Goal: Contribute content: Contribute content

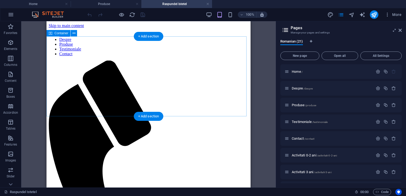
scroll to position [179, 0]
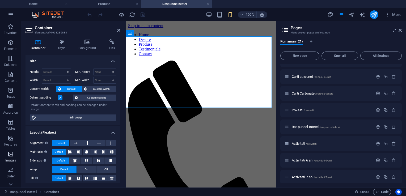
click at [15, 155] on span "Images" at bounding box center [10, 157] width 21 height 13
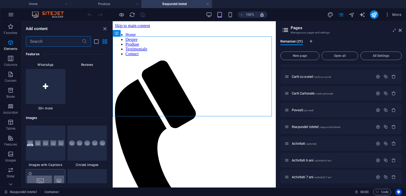
scroll to position [2696, 0]
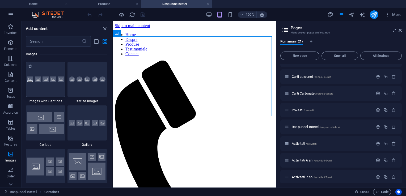
click at [35, 87] on div at bounding box center [46, 79] width 40 height 35
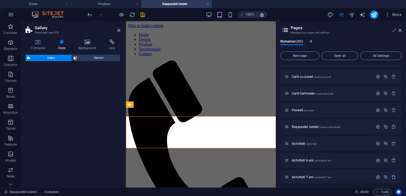
select select "rem"
select select "preset-gallery-v3-captions"
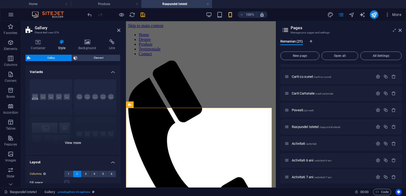
click at [42, 94] on div "Captions Circle Collage Default Grid Grid shifted" at bounding box center [73, 115] width 95 height 80
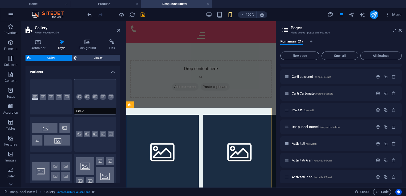
click at [90, 96] on button "Circle" at bounding box center [95, 96] width 42 height 35
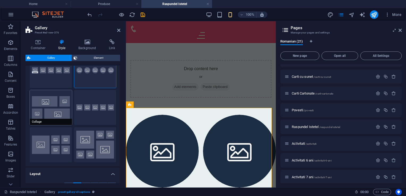
scroll to position [0, 0]
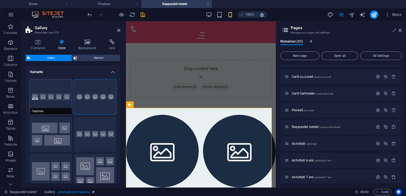
click at [48, 93] on button "Captions" at bounding box center [51, 96] width 42 height 35
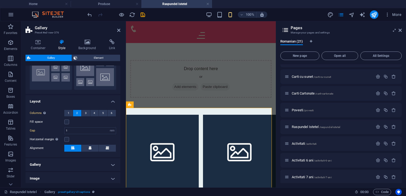
scroll to position [106, 0]
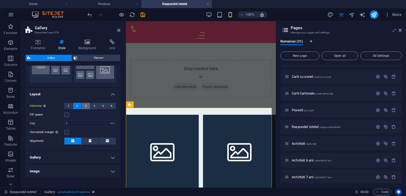
click at [84, 106] on button "3" at bounding box center [86, 106] width 9 height 6
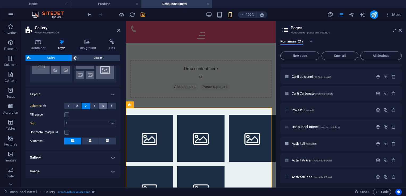
click at [99, 105] on button "5" at bounding box center [103, 106] width 9 height 6
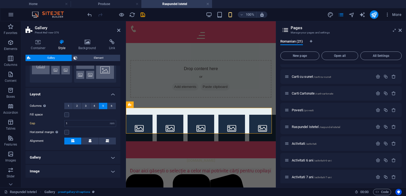
click at [81, 105] on div "Columns Only if "Style" is set to "Default". 1 2 3 4 5 6" at bounding box center [73, 106] width 86 height 7
click at [82, 105] on button "3" at bounding box center [86, 106] width 9 height 6
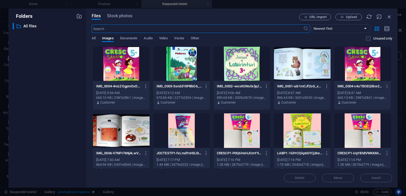
select select "4"
select select "px"
click at [344, 19] on span "Upload" at bounding box center [349, 16] width 22 height 3
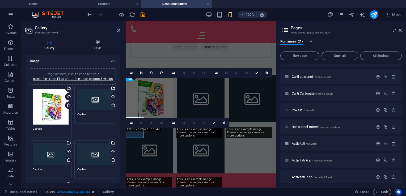
scroll to position [27, 0]
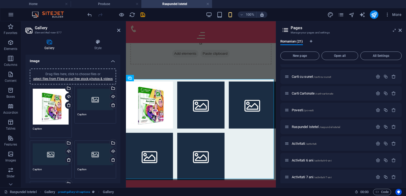
click at [94, 110] on div "Drag files here, click to choose files or select files from Files or our free s…" at bounding box center [95, 100] width 36 height 22
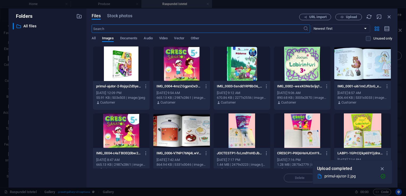
scroll to position [33, 0]
click at [354, 18] on span "Upload" at bounding box center [351, 16] width 11 height 3
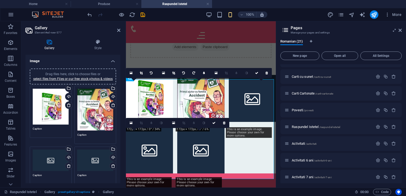
scroll to position [27, 0]
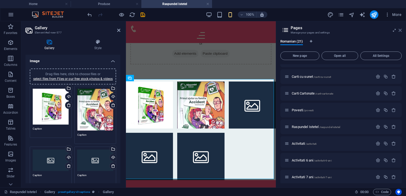
click at [399, 31] on icon at bounding box center [400, 30] width 3 height 4
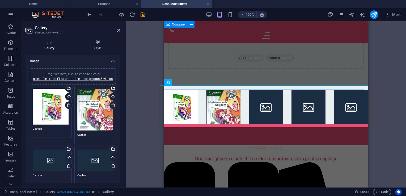
click at [361, 51] on div "Drop content here or Add elements Paste clipboard" at bounding box center [266, 42] width 204 height 95
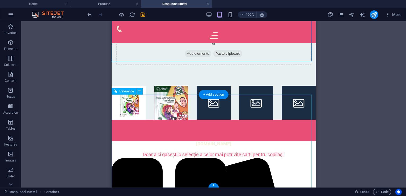
scroll to position [0, 0]
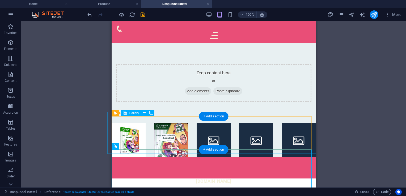
click at [168, 144] on li at bounding box center [171, 140] width 34 height 34
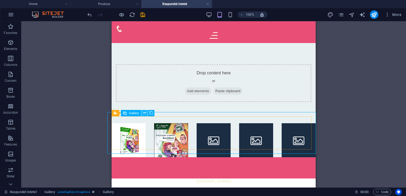
click at [143, 113] on button at bounding box center [144, 113] width 6 height 6
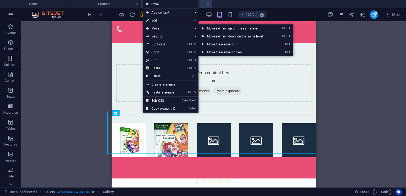
click at [169, 20] on link "⏎ Edit" at bounding box center [161, 20] width 36 height 8
select select "4"
select select "px"
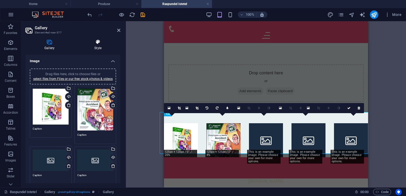
click at [94, 44] on icon at bounding box center [98, 41] width 45 height 5
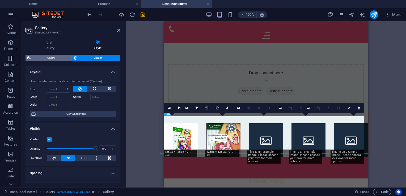
click at [48, 55] on span "Gallery" at bounding box center [51, 58] width 38 height 6
select select "rem"
select select "px"
select select "preset-gallery-v3-captions"
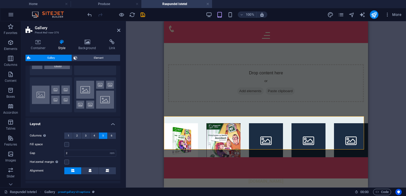
scroll to position [80, 0]
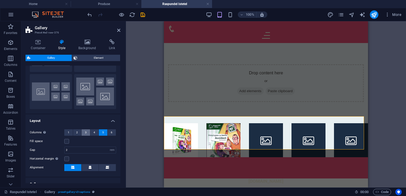
click at [87, 132] on button "3" at bounding box center [86, 132] width 9 height 6
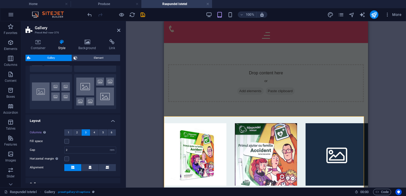
click at [147, 83] on div "Drag here to replace the existing content. Press “Ctrl” if you want to create a…" at bounding box center [266, 104] width 280 height 166
click at [225, 43] on div "Drop content here or Add elements Paste clipboard" at bounding box center [266, 83] width 204 height 80
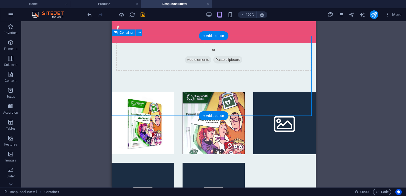
scroll to position [53, 0]
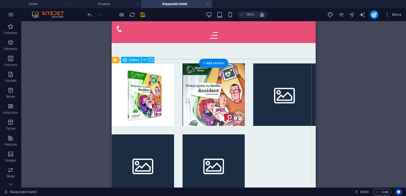
click at [278, 145] on div at bounding box center [213, 130] width 213 height 142
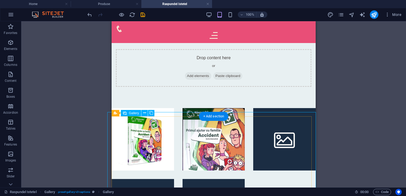
scroll to position [0, 0]
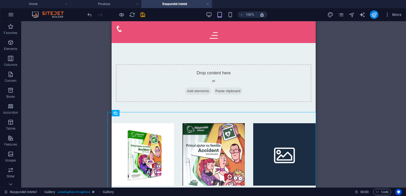
click at [374, 15] on icon "publish" at bounding box center [374, 15] width 6 height 6
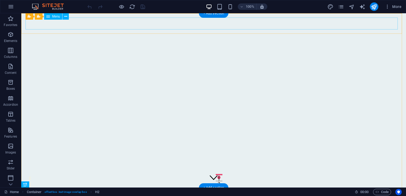
click at [280, 192] on nav "Home Despre Produse Testimoniale Contact" at bounding box center [214, 198] width 376 height 12
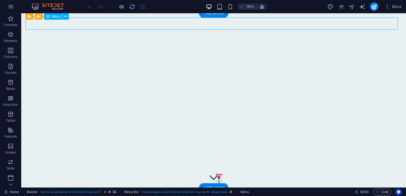
click at [280, 192] on nav "Home Despre Produse Testimoniale Contact" at bounding box center [214, 198] width 376 height 12
select select
select select "1"
select select
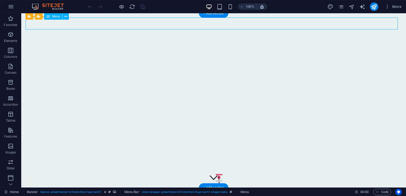
select select "2"
select select
select select "3"
select select
select select "4"
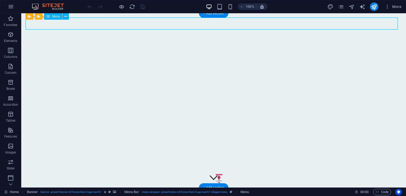
select select
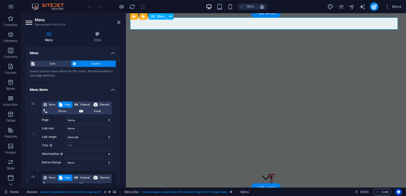
click at [257, 192] on nav "Home Despre Produse Testimoniale Contact" at bounding box center [266, 198] width 272 height 12
click at [290, 192] on nav "Home Despre Produse Testimoniale Contact" at bounding box center [266, 198] width 272 height 12
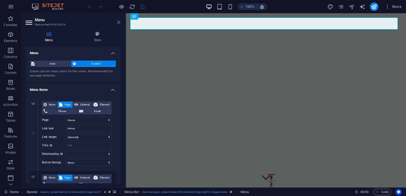
click at [119, 24] on icon at bounding box center [118, 22] width 3 height 4
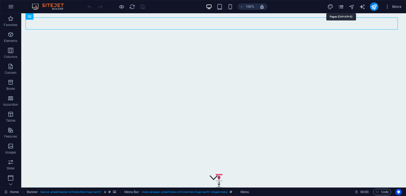
click at [338, 6] on icon "pages" at bounding box center [341, 7] width 6 height 6
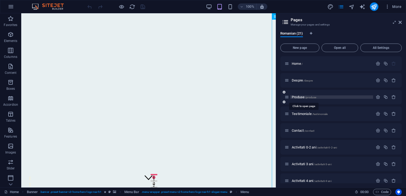
click at [300, 96] on span "Produse /produse" at bounding box center [304, 97] width 24 height 4
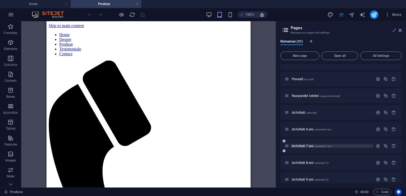
scroll to position [213, 0]
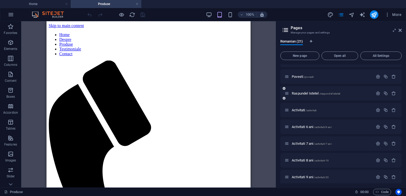
click at [297, 91] on div "Raspundel Istetel /raspundel-istetel" at bounding box center [329, 93] width 89 height 6
click at [300, 93] on span "Raspundel Istetel /raspundel-istetel" at bounding box center [316, 93] width 48 height 4
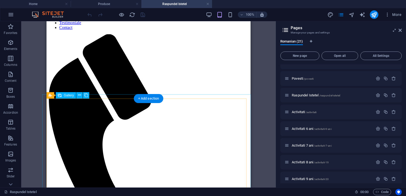
scroll to position [27, 0]
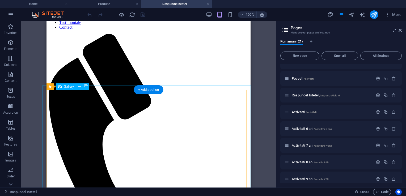
click at [78, 87] on icon at bounding box center [79, 87] width 3 height 6
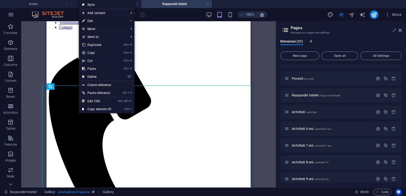
click at [95, 22] on link "⏎ Edit" at bounding box center [97, 21] width 36 height 8
select select "4"
select select "px"
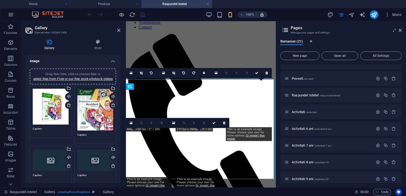
click at [67, 107] on icon at bounding box center [69, 105] width 4 height 4
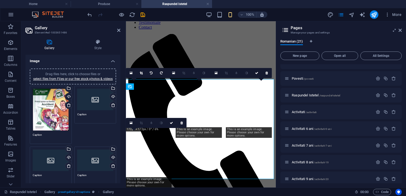
click at [89, 104] on div "Drag files here, click to choose files or select files from Files or our free s…" at bounding box center [95, 100] width 36 height 22
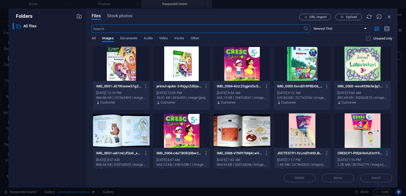
scroll to position [33, 0]
click at [183, 57] on div at bounding box center [181, 64] width 57 height 35
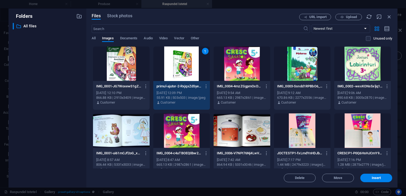
scroll to position [27, 0]
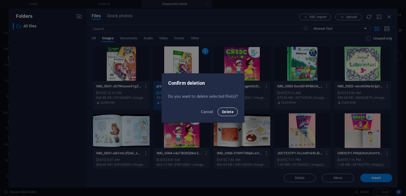
click at [229, 112] on span "Delete" at bounding box center [228, 112] width 12 height 4
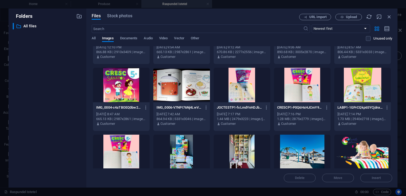
scroll to position [53, 0]
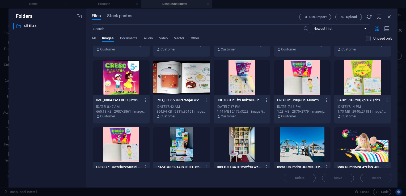
click at [251, 87] on div at bounding box center [242, 77] width 57 height 35
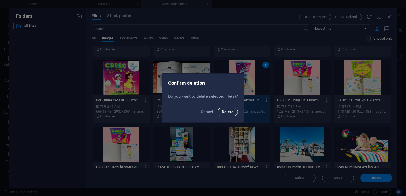
click at [233, 112] on span "Delete" at bounding box center [228, 112] width 12 height 4
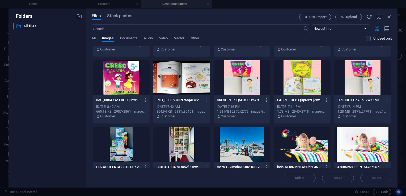
click at [242, 87] on div at bounding box center [242, 77] width 57 height 35
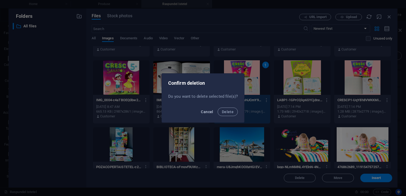
click at [210, 111] on span "Cancel" at bounding box center [207, 112] width 12 height 4
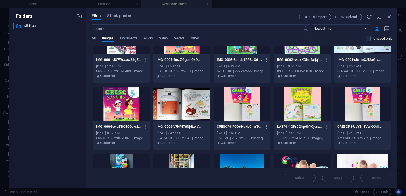
scroll to position [0, 0]
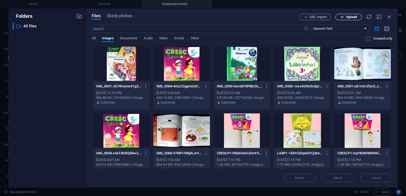
click at [347, 14] on button "Upload" at bounding box center [349, 17] width 27 height 6
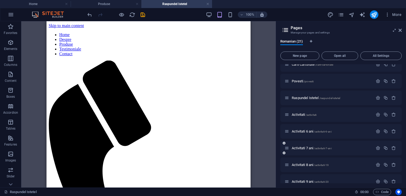
scroll to position [153, 0]
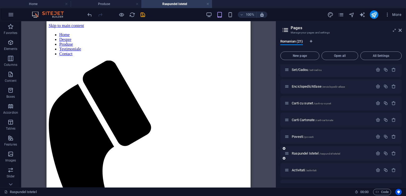
click at [306, 150] on div "Raspundel Istetel /raspundel-istetel" at bounding box center [329, 153] width 89 height 6
click at [305, 154] on span "Raspundel Istetel /raspundel-istetel" at bounding box center [316, 154] width 48 height 4
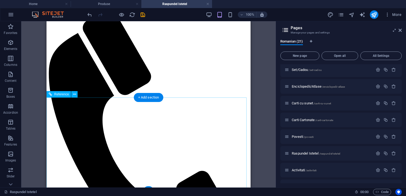
scroll to position [0, 0]
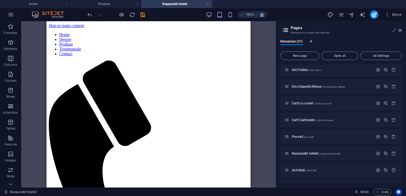
click at [165, 2] on h4 "Raspundel Istetel" at bounding box center [176, 4] width 71 height 6
click at [90, 15] on icon "undo" at bounding box center [90, 15] width 6 height 6
click at [89, 15] on icon "undo" at bounding box center [90, 15] width 6 height 6
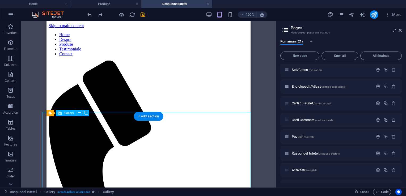
select select "4"
select select "px"
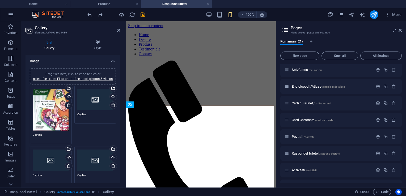
click at [94, 105] on div "Drag files here, click to choose files or select files from Files or our free s…" at bounding box center [95, 100] width 36 height 22
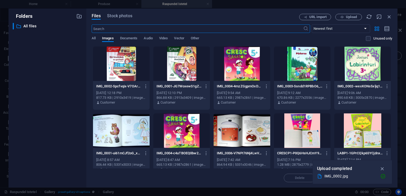
click at [109, 69] on div at bounding box center [121, 64] width 57 height 35
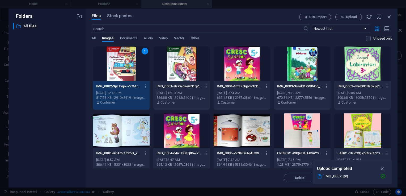
click at [109, 69] on div "1" at bounding box center [121, 64] width 57 height 35
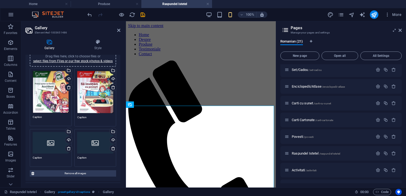
scroll to position [27, 0]
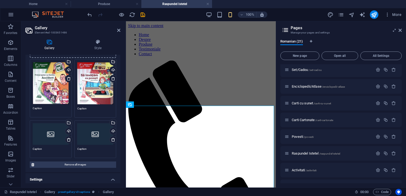
click at [48, 145] on div "Drag files here, click to choose files or select files from Files or our free s…" at bounding box center [51, 134] width 36 height 22
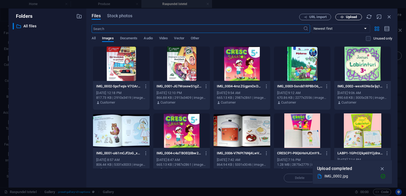
click at [349, 17] on span "Upload" at bounding box center [351, 16] width 11 height 3
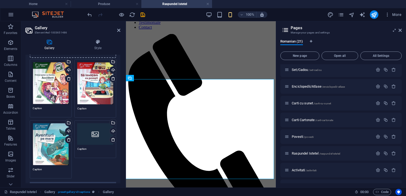
click at [84, 138] on div "Drag files here, click to choose files or select files from Files or our free s…" at bounding box center [95, 134] width 36 height 22
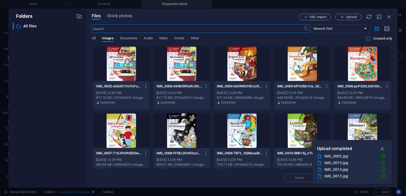
click at [248, 63] on div at bounding box center [242, 64] width 57 height 35
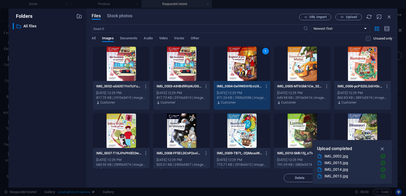
click at [248, 63] on div "1" at bounding box center [242, 64] width 57 height 35
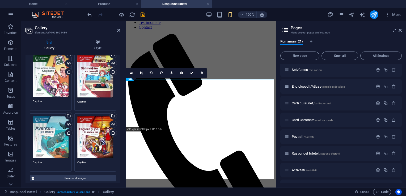
scroll to position [0, 0]
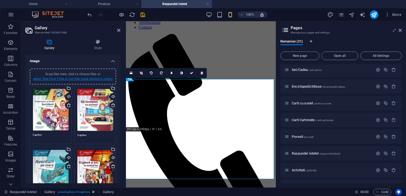
click at [72, 79] on link "select files from Files or our free stock photos & videos" at bounding box center [73, 79] width 80 height 4
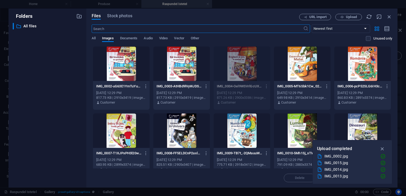
click at [310, 67] on div at bounding box center [302, 64] width 57 height 35
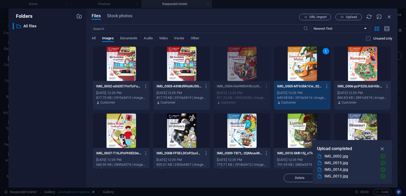
click at [310, 67] on div "1" at bounding box center [302, 64] width 57 height 35
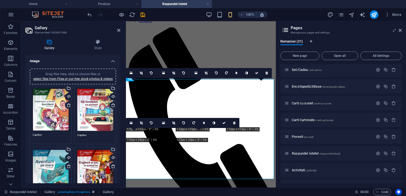
scroll to position [27, 0]
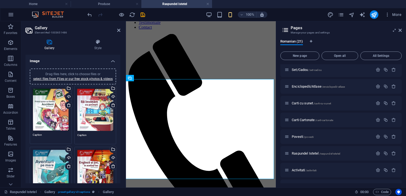
click at [81, 81] on div "Drag files here, click to choose files or select files from Files or our free s…" at bounding box center [73, 77] width 80 height 10
click at [93, 80] on link "select files from Files or our free stock photos & videos" at bounding box center [73, 79] width 80 height 4
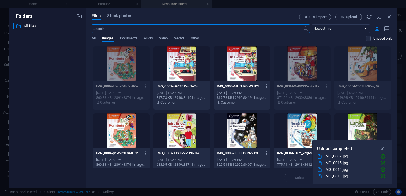
scroll to position [33, 0]
click at [173, 127] on div at bounding box center [181, 131] width 57 height 35
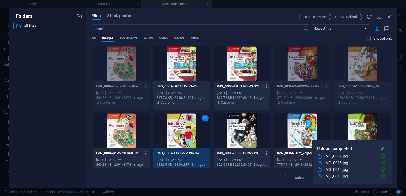
click at [173, 127] on div "1" at bounding box center [181, 131] width 57 height 35
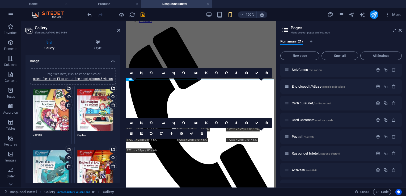
scroll to position [27, 0]
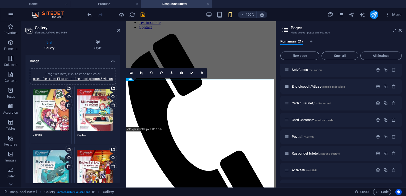
click at [94, 81] on div "Drag files here, click to choose files or select files from Files or our free s…" at bounding box center [73, 77] width 80 height 10
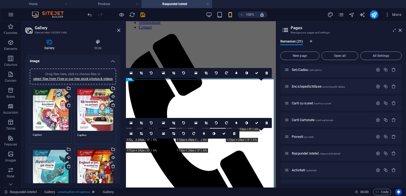
click at [97, 76] on div "Drag files here, click to choose files or select files from Files or our free s…" at bounding box center [73, 77] width 80 height 10
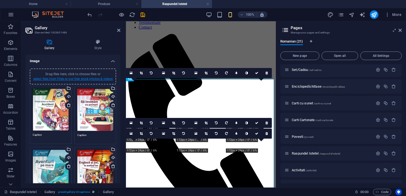
click at [94, 77] on link "select files from Files or our free stock photos & videos" at bounding box center [73, 79] width 80 height 4
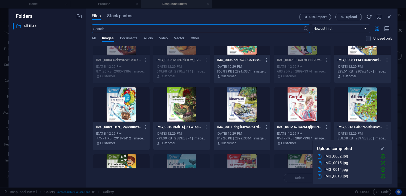
scroll to position [106, 0]
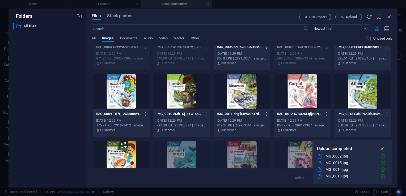
click at [175, 98] on div at bounding box center [181, 91] width 57 height 35
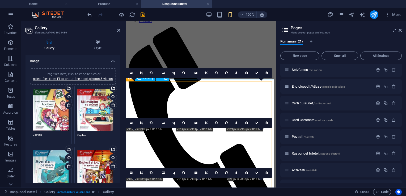
scroll to position [27, 0]
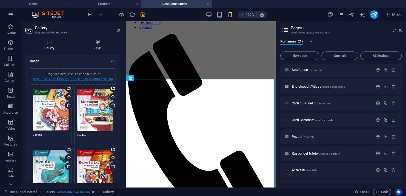
click at [89, 80] on link "select files from Files or our free stock photos & videos" at bounding box center [73, 79] width 80 height 4
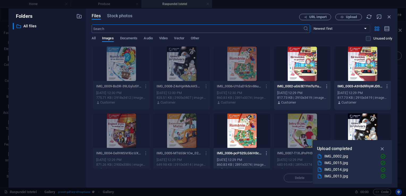
scroll to position [33, 0]
click at [383, 148] on icon "button" at bounding box center [383, 149] width 6 height 6
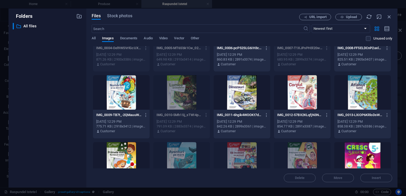
scroll to position [106, 0]
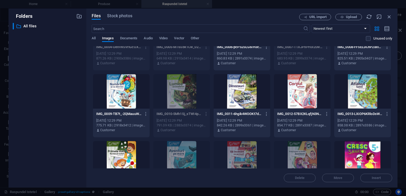
click at [237, 96] on div at bounding box center [242, 91] width 57 height 35
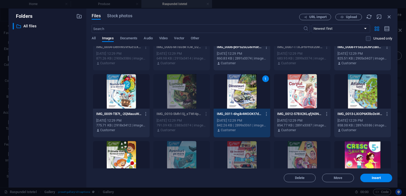
click at [237, 96] on div "1" at bounding box center [242, 91] width 57 height 35
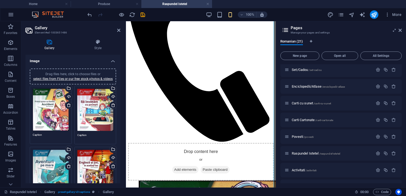
click at [79, 81] on div "Drag files here, click to choose files or select files from Files or our free s…" at bounding box center [73, 77] width 80 height 10
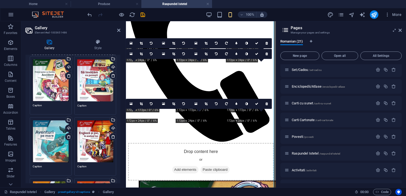
scroll to position [0, 0]
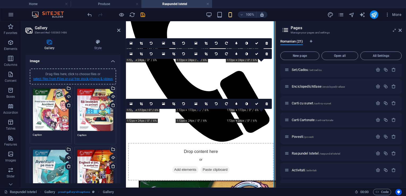
click at [66, 79] on link "select files from Files or our free stock photos & videos" at bounding box center [73, 79] width 80 height 4
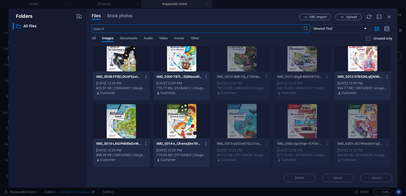
scroll to position [160, 0]
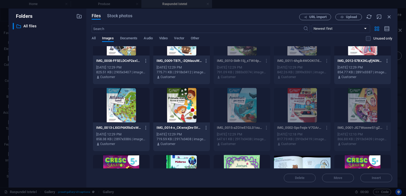
click at [121, 111] on div at bounding box center [121, 105] width 57 height 35
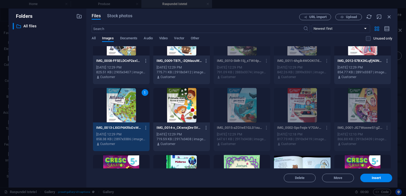
click at [121, 111] on div "1" at bounding box center [121, 105] width 57 height 35
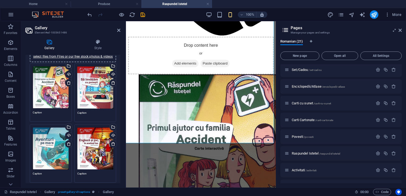
scroll to position [0, 0]
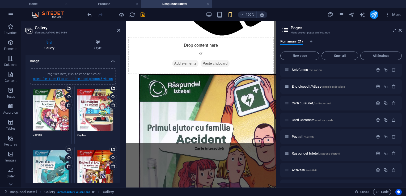
click at [80, 78] on link "select files from Files or our free stock photos & videos" at bounding box center [73, 79] width 80 height 4
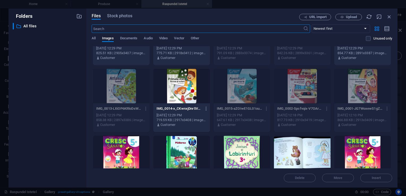
scroll to position [186, 0]
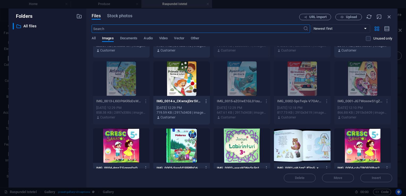
click at [189, 81] on div at bounding box center [181, 78] width 57 height 35
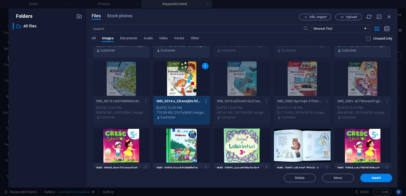
click at [189, 81] on div "1" at bounding box center [181, 78] width 57 height 35
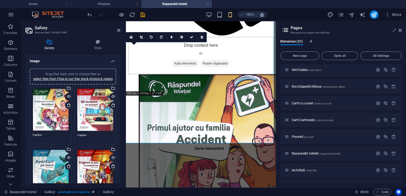
click at [89, 76] on div "Drag files here, click to choose files or select files from Files or our free s…" at bounding box center [73, 77] width 80 height 10
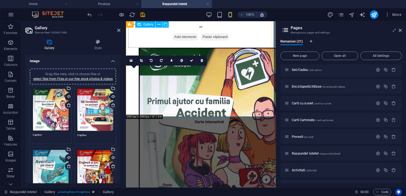
scroll to position [265, 0]
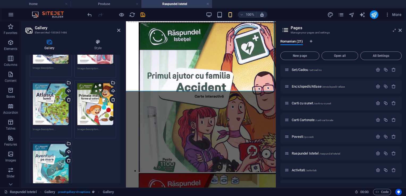
scroll to position [425, 0]
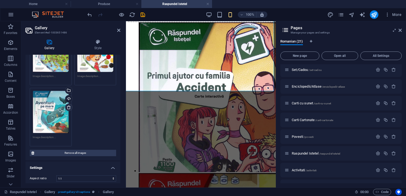
click at [70, 107] on icon at bounding box center [69, 107] width 4 height 4
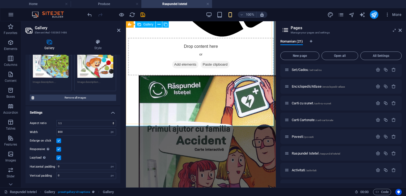
scroll to position [212, 0]
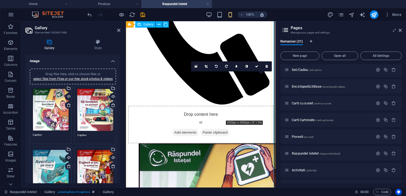
scroll to position [160, 0]
